Goal: Check status: Check status

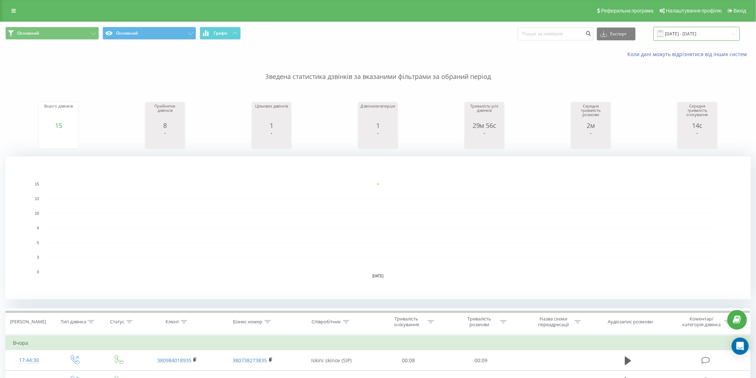
drag, startPoint x: 691, startPoint y: 36, endPoint x: 688, endPoint y: 38, distance: 3.8
click at [691, 36] on input "18.08.2025 - 18.08.2025" at bounding box center [696, 34] width 86 height 14
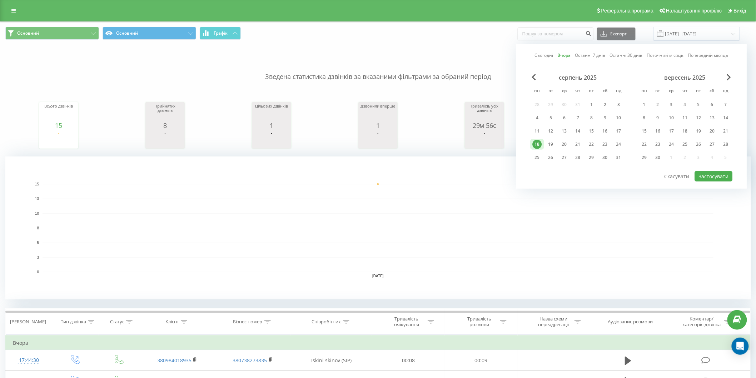
drag, startPoint x: 544, startPoint y: 55, endPoint x: 548, endPoint y: 54, distance: 4.2
click at [545, 55] on link "Сьогодні" at bounding box center [544, 55] width 19 height 7
click at [704, 174] on button "Застосувати" at bounding box center [714, 176] width 38 height 10
type input "[DATE] - [DATE]"
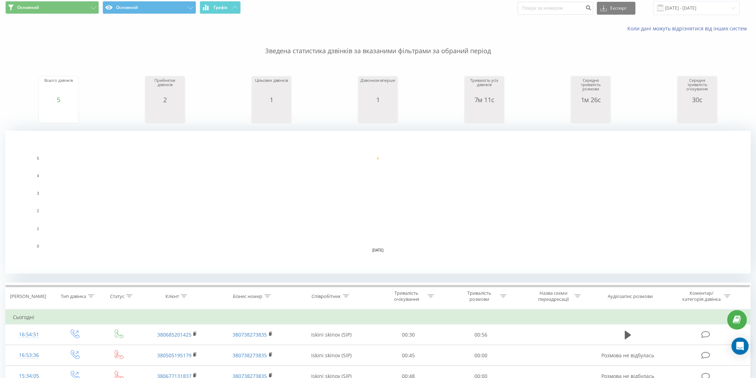
scroll to position [25, 0]
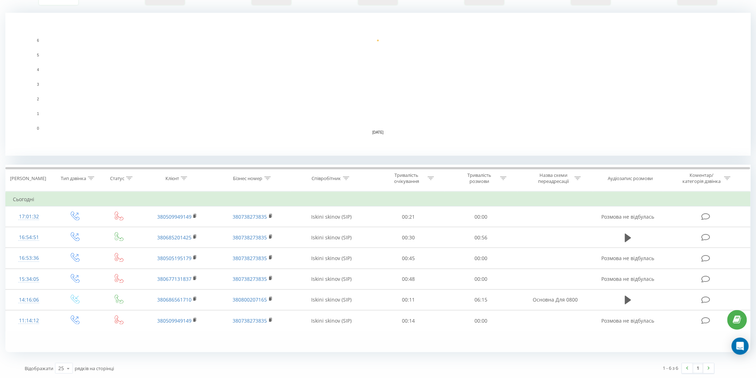
scroll to position [144, 0]
